Goal: Task Accomplishment & Management: Use online tool/utility

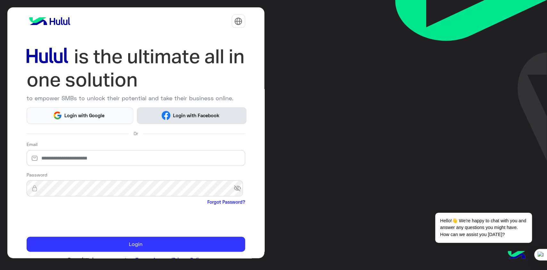
click at [195, 115] on span "Login with Facebook" at bounding box center [196, 115] width 51 height 7
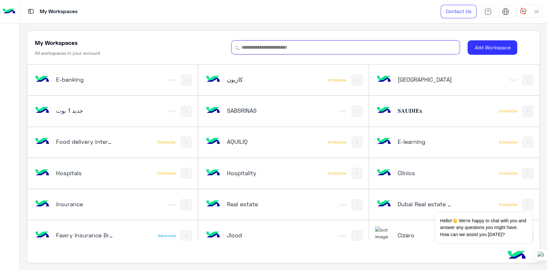
click at [279, 50] on input at bounding box center [345, 47] width 229 height 14
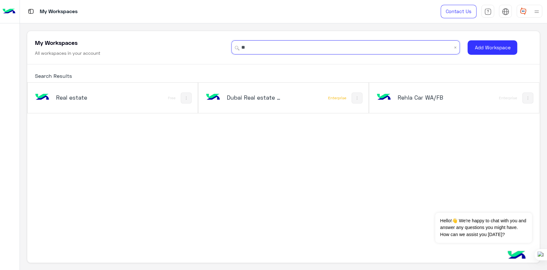
type input "**"
click at [406, 98] on h5 "Rehla Car WA/FB" at bounding box center [425, 98] width 57 height 8
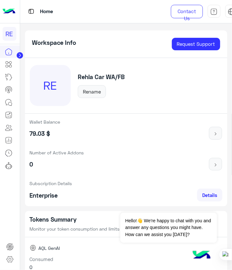
click at [20, 54] on icon at bounding box center [20, 55] width 2 height 3
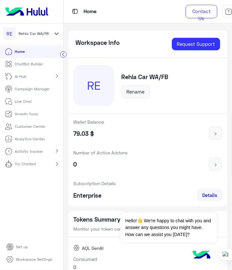
click at [24, 91] on p "Campaign Manager" at bounding box center [32, 89] width 35 height 6
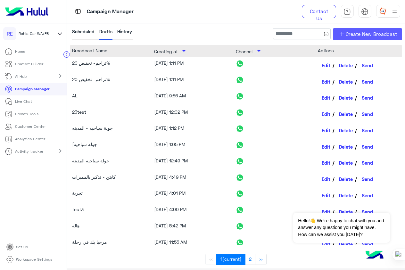
click at [370, 30] on span "Create New Broadcast" at bounding box center [371, 33] width 51 height 7
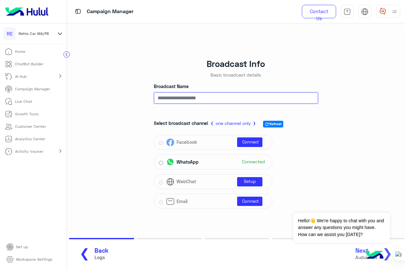
click at [184, 101] on input "Broadcast Name" at bounding box center [236, 98] width 164 height 12
type input "**********"
click at [360, 202] on span "Auduience" at bounding box center [366, 257] width 22 height 7
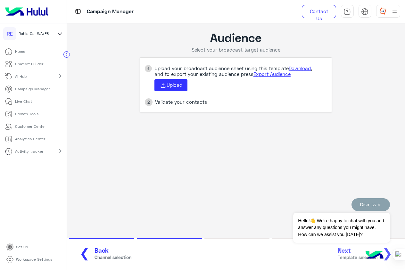
click at [380, 202] on button "Dismiss ✕" at bounding box center [371, 204] width 38 height 13
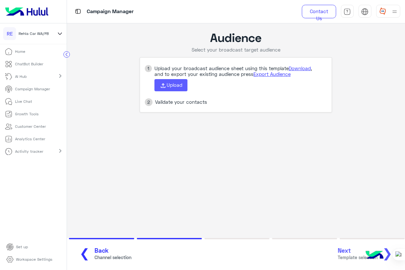
click at [174, 84] on span "Upload" at bounding box center [175, 85] width 16 height 6
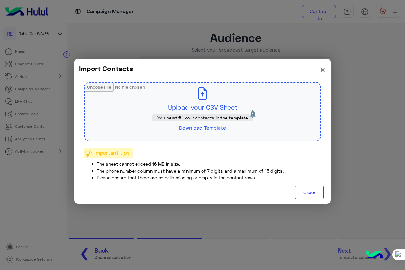
click at [190, 107] on input "file" at bounding box center [203, 112] width 236 height 58
click at [206, 105] on input "file" at bounding box center [203, 112] width 236 height 58
type input "**********"
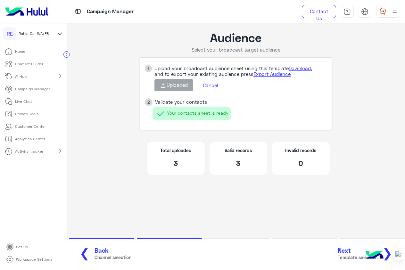
click at [349, 202] on span "Next" at bounding box center [358, 250] width 40 height 7
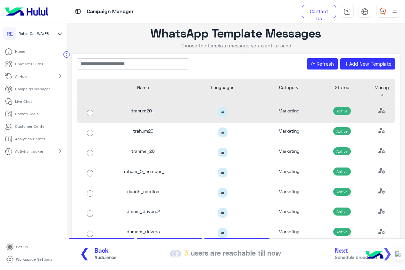
click at [155, 112] on div "trahum20_" at bounding box center [142, 113] width 79 height 20
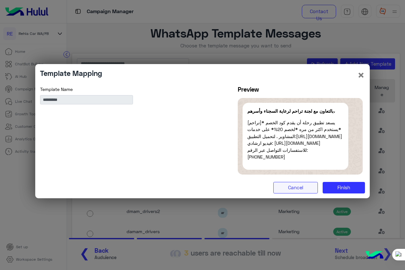
click at [286, 188] on button "Cancel" at bounding box center [295, 188] width 45 height 12
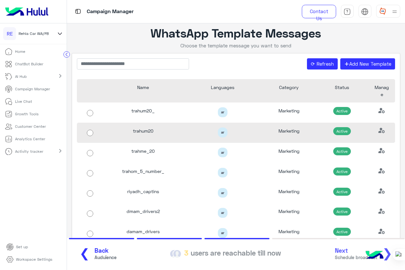
click at [149, 134] on div "trahum20" at bounding box center [142, 133] width 79 height 20
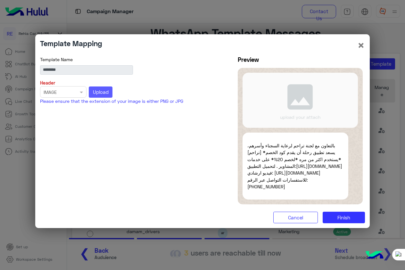
click at [99, 89] on span "Upload" at bounding box center [101, 92] width 16 height 6
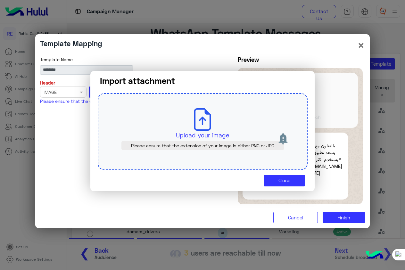
click at [212, 135] on p "Upload your image" at bounding box center [203, 135] width 180 height 9
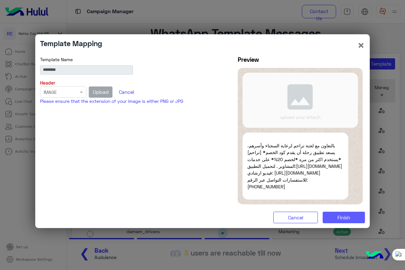
click at [335, 202] on button "Finish" at bounding box center [344, 218] width 42 height 12
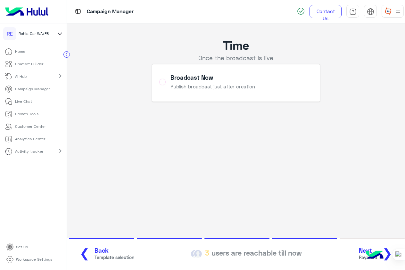
click at [364, 202] on span "Next" at bounding box center [368, 250] width 19 height 7
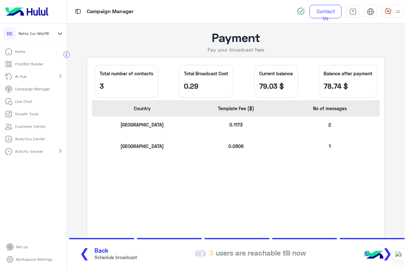
click at [375, 202] on img at bounding box center [374, 256] width 22 height 22
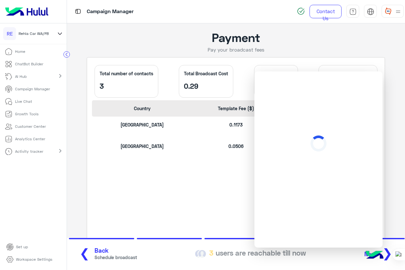
click at [375, 202] on img at bounding box center [374, 256] width 22 height 22
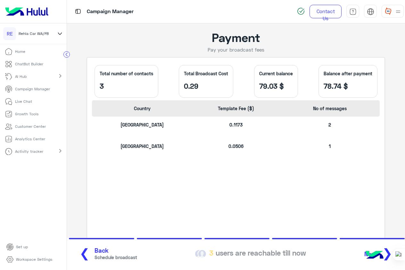
click at [389, 202] on span "❯" at bounding box center [387, 253] width 10 height 14
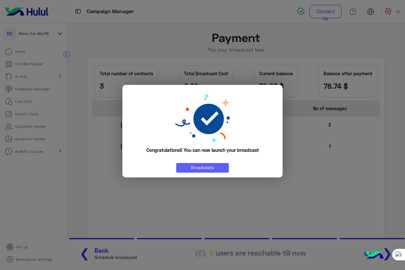
click at [206, 168] on link "Broadcasts" at bounding box center [202, 167] width 53 height 9
